Goal: Task Accomplishment & Management: Use online tool/utility

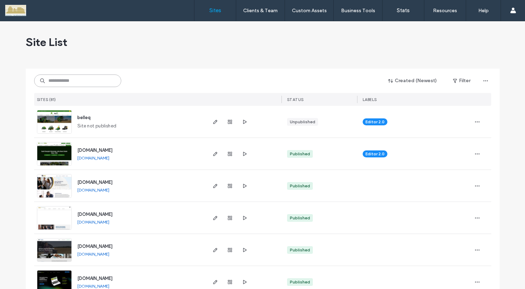
click at [79, 81] on input at bounding box center [77, 80] width 87 height 13
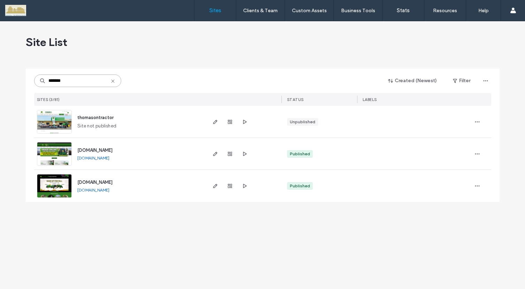
type input "*******"
click at [51, 181] on img at bounding box center [54, 197] width 34 height 47
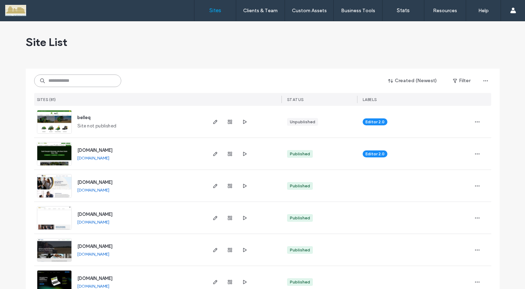
click at [76, 81] on input at bounding box center [77, 80] width 87 height 13
type input "*******"
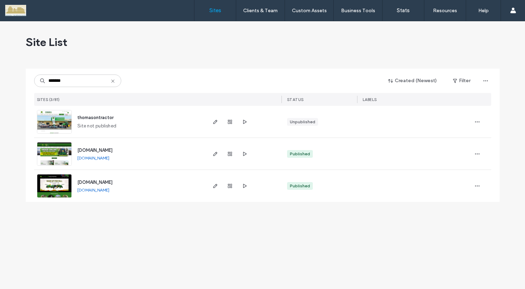
click at [56, 181] on img at bounding box center [54, 197] width 34 height 47
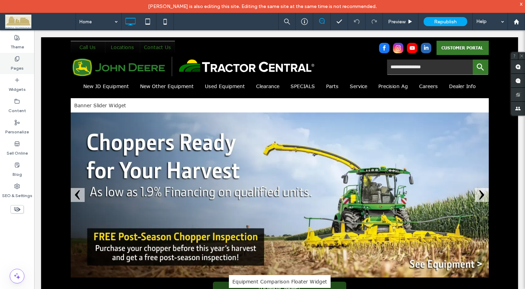
click at [18, 60] on use at bounding box center [17, 58] width 4 height 5
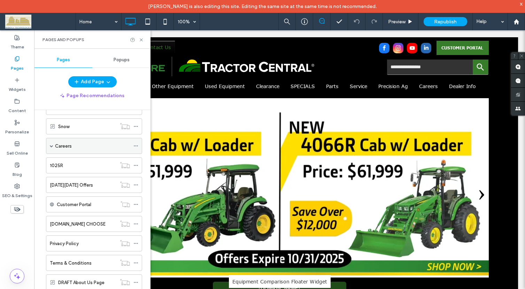
scroll to position [559, 0]
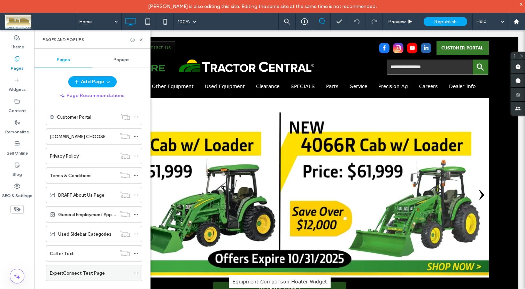
click at [135, 273] on icon at bounding box center [135, 272] width 5 height 5
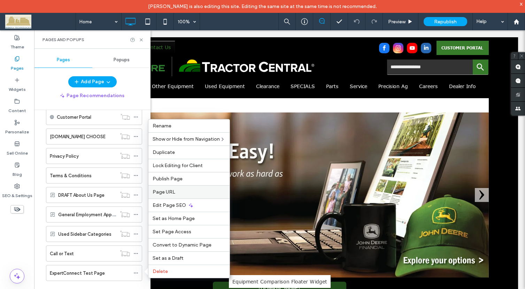
click at [170, 189] on span "Page URL" at bounding box center [163, 192] width 23 height 6
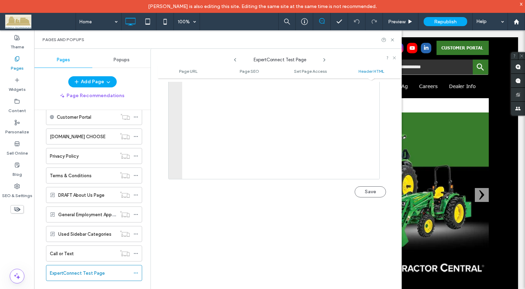
scroll to position [627, 0]
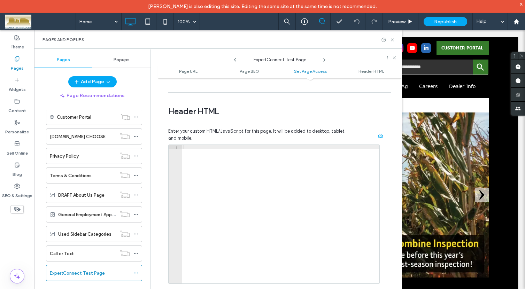
click at [188, 148] on div at bounding box center [280, 218] width 197 height 147
paste textarea "*********"
type textarea "*********"
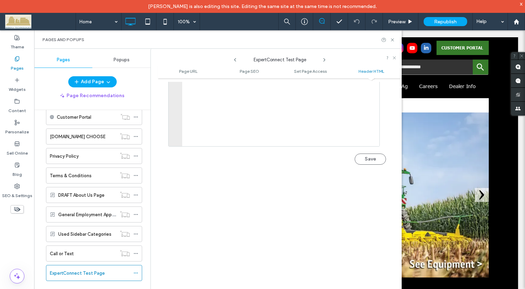
scroll to position [766, 0]
click at [367, 156] on button "Save" at bounding box center [369, 156] width 31 height 11
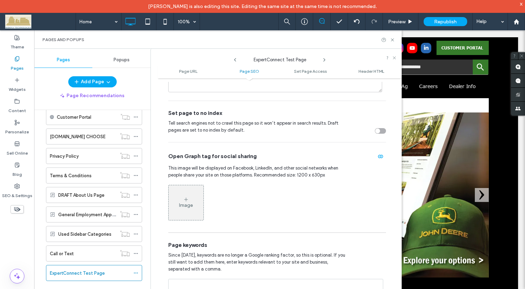
scroll to position [279, 0]
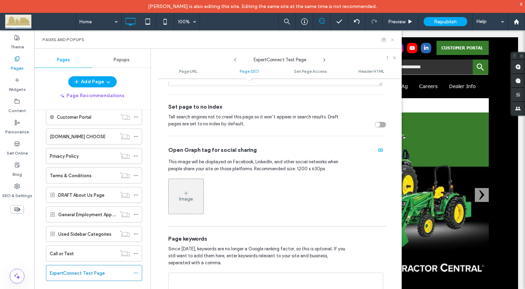
click at [394, 39] on icon at bounding box center [392, 39] width 5 height 5
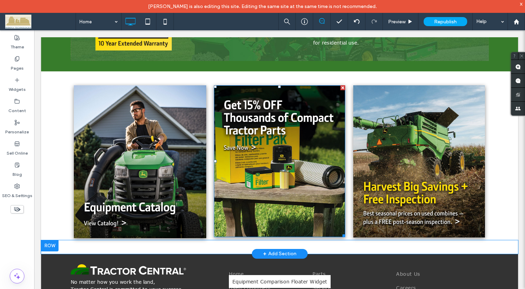
scroll to position [661, 0]
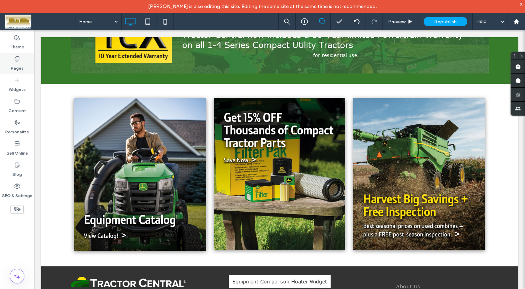
click at [16, 67] on label "Pages" at bounding box center [17, 67] width 13 height 10
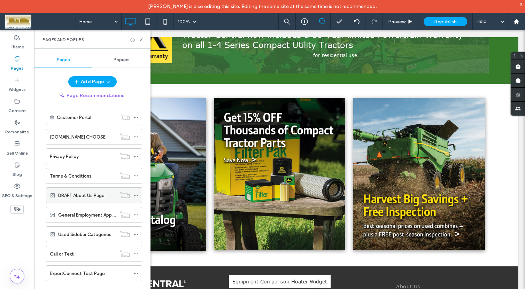
scroll to position [559, 0]
click at [88, 273] on label "ExpertConnect Test Page" at bounding box center [77, 273] width 55 height 12
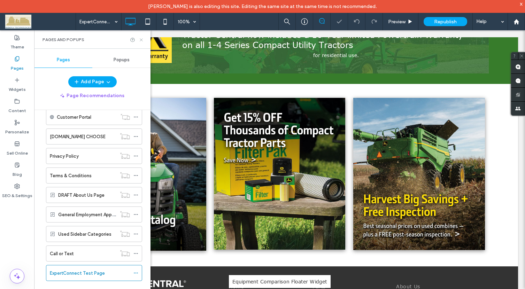
click at [139, 38] on icon at bounding box center [141, 39] width 5 height 5
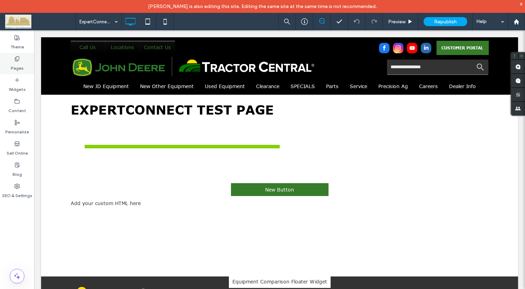
click at [17, 58] on icon at bounding box center [17, 59] width 6 height 6
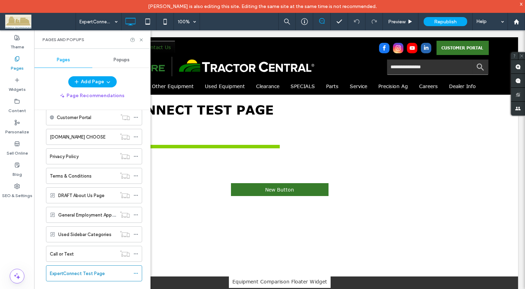
scroll to position [559, 0]
click at [136, 272] on icon at bounding box center [135, 272] width 5 height 5
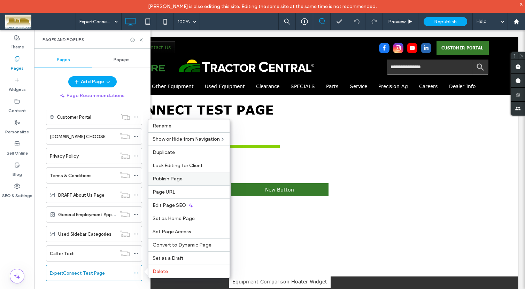
click at [175, 179] on span "Publish Page" at bounding box center [167, 179] width 30 height 6
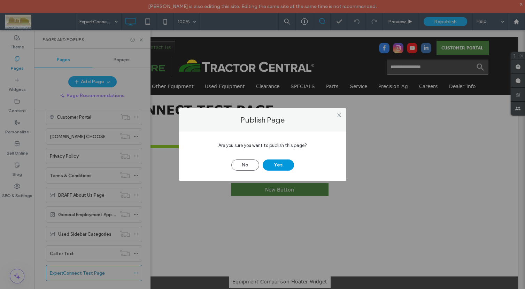
click at [282, 164] on button "Yes" at bounding box center [277, 164] width 31 height 11
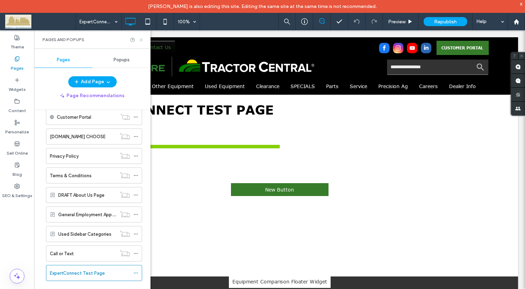
click at [141, 39] on icon at bounding box center [141, 39] width 5 height 5
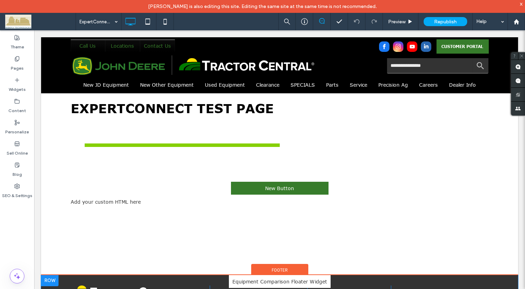
scroll to position [0, 0]
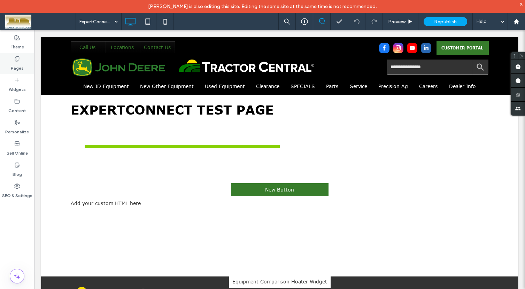
click at [17, 58] on icon at bounding box center [17, 59] width 6 height 6
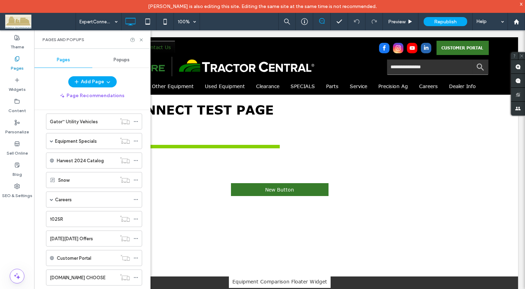
scroll to position [453, 0]
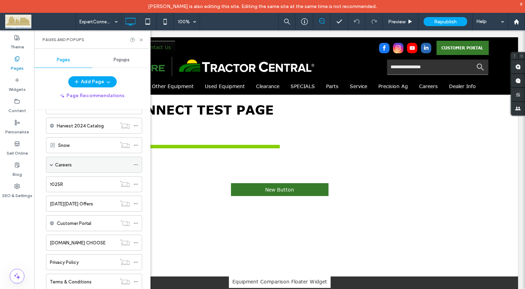
click at [51, 165] on span at bounding box center [51, 164] width 3 height 3
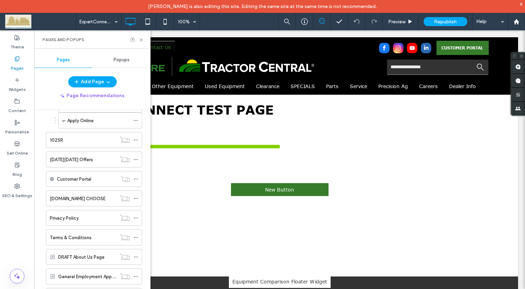
scroll to position [557, 0]
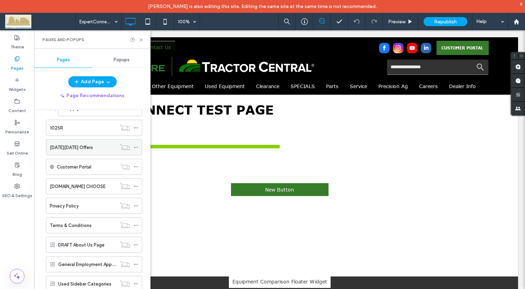
click at [65, 147] on label "Black Friday Offers" at bounding box center [71, 147] width 43 height 12
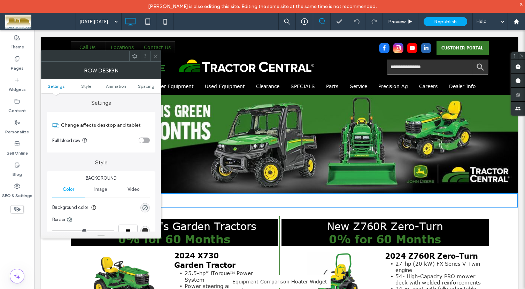
click at [157, 56] on icon at bounding box center [155, 56] width 5 height 5
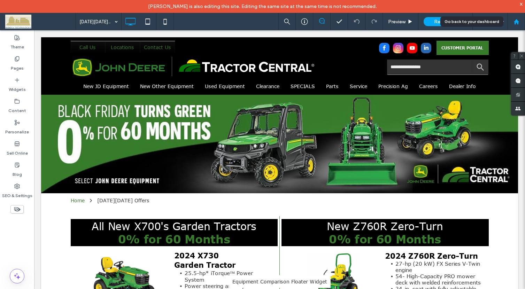
click at [513, 23] on icon at bounding box center [516, 22] width 6 height 6
